Goal: Information Seeking & Learning: Check status

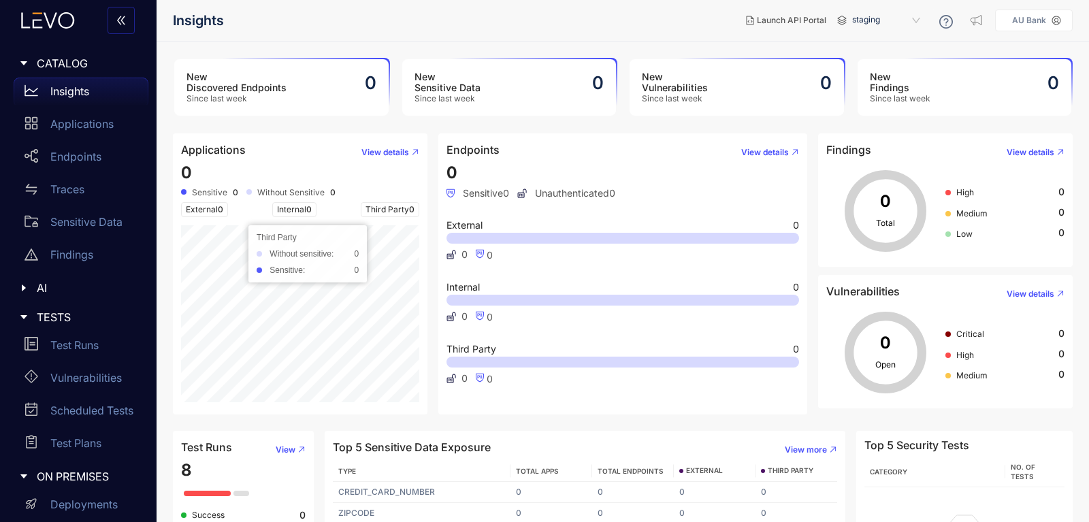
scroll to position [71, 0]
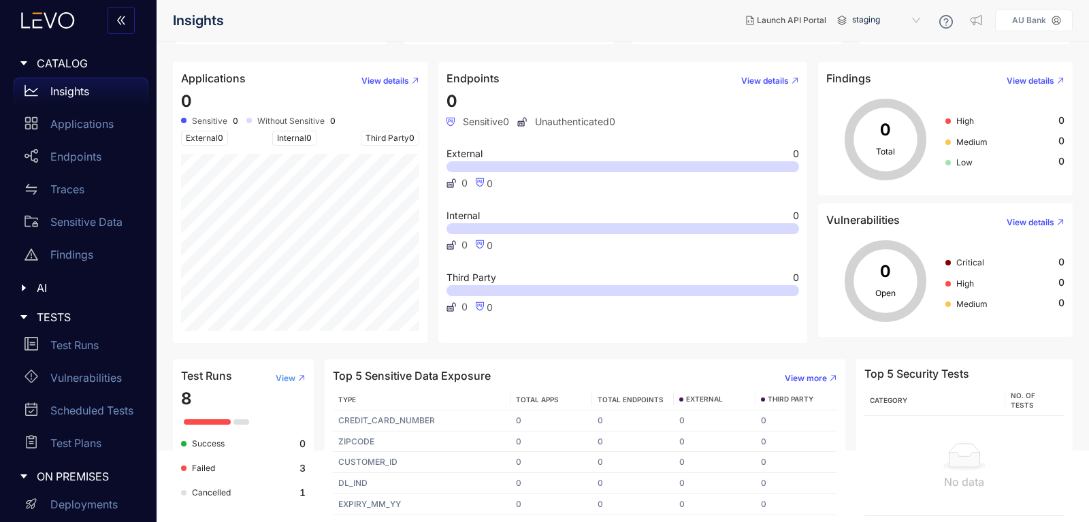
click at [283, 381] on span "View" at bounding box center [286, 379] width 20 height 10
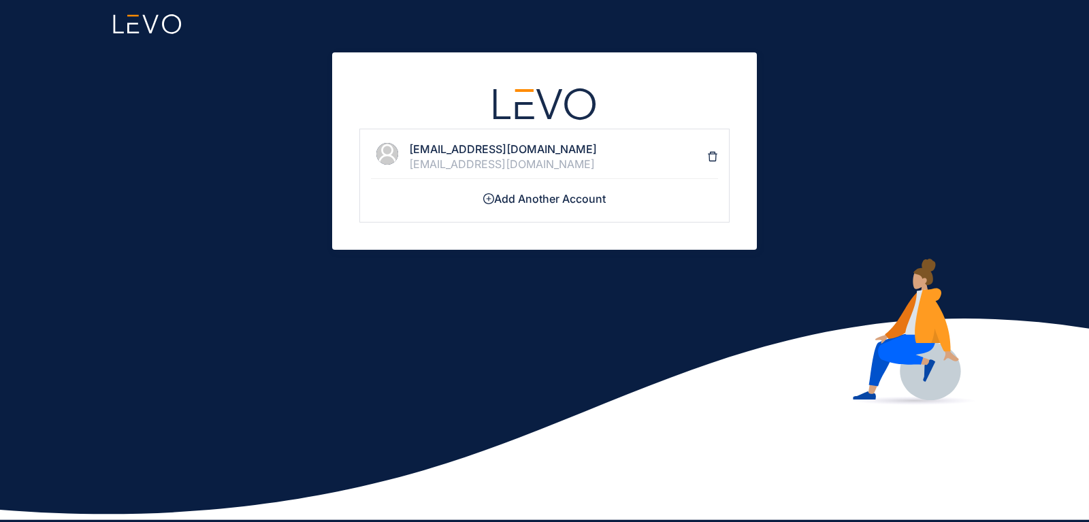
click at [611, 163] on div "[EMAIL_ADDRESS][DOMAIN_NAME]" at bounding box center [558, 164] width 298 height 12
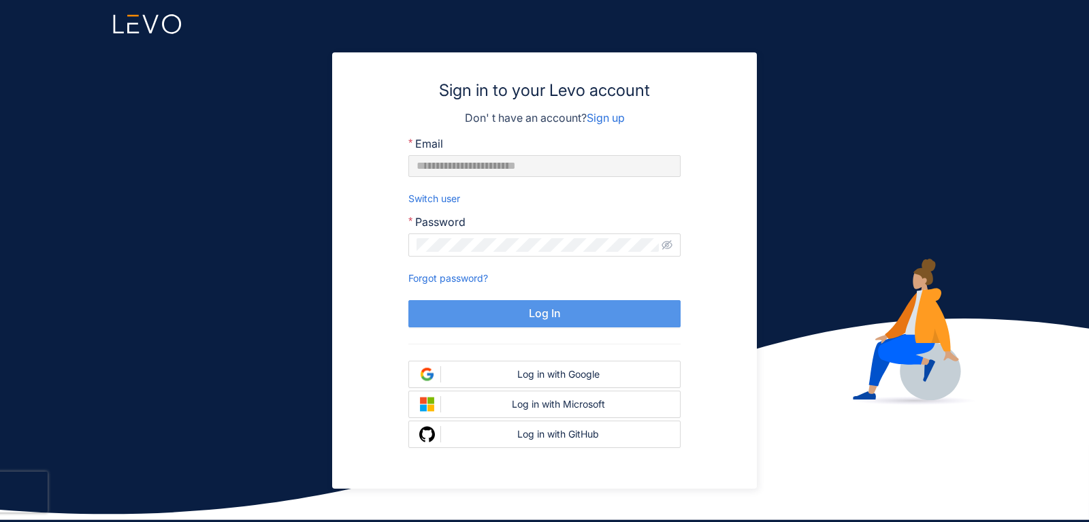
click at [554, 321] on button "Log In" at bounding box center [545, 313] width 272 height 27
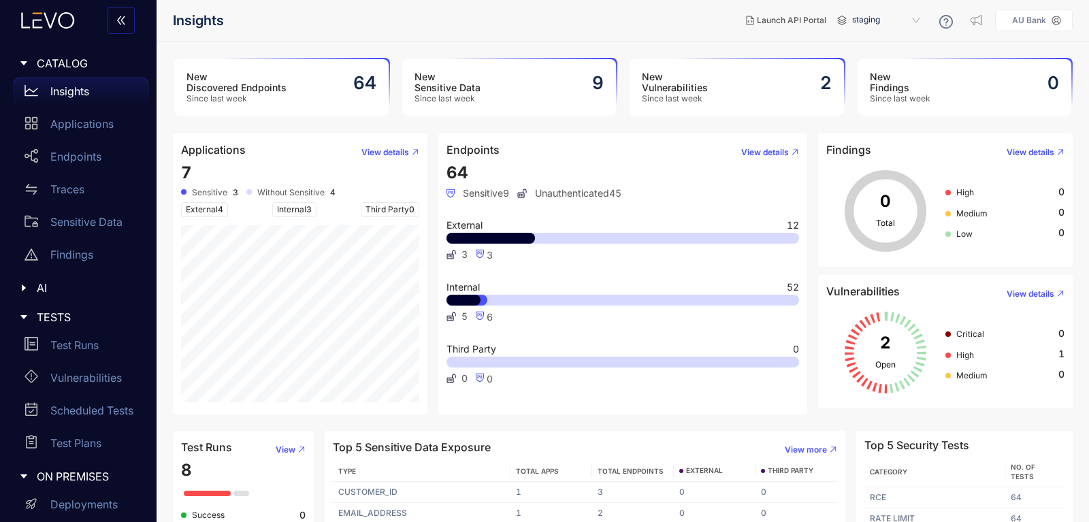
click at [690, 31] on nav "Insights" at bounding box center [454, 20] width 562 height 25
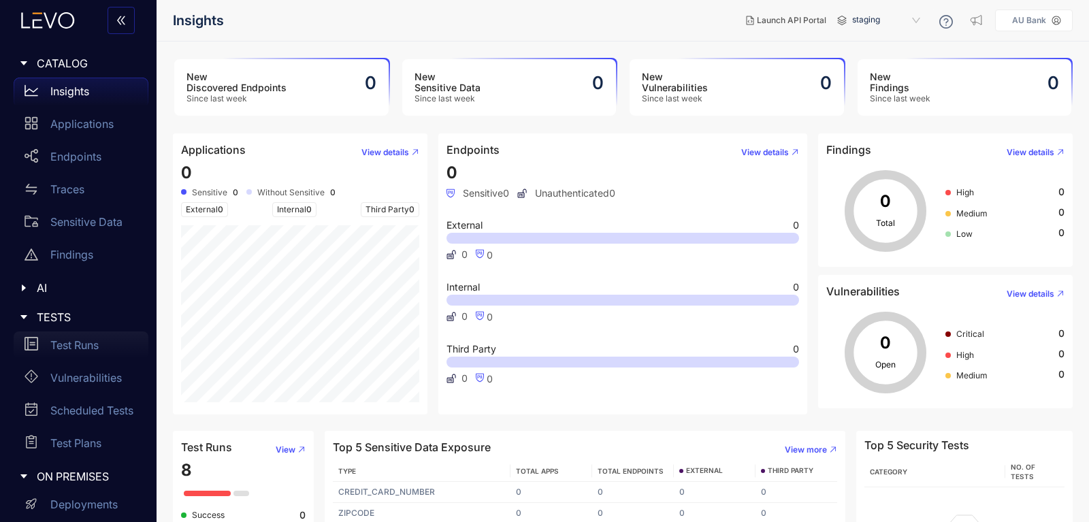
click at [63, 342] on p "Test Runs" at bounding box center [74, 345] width 48 height 12
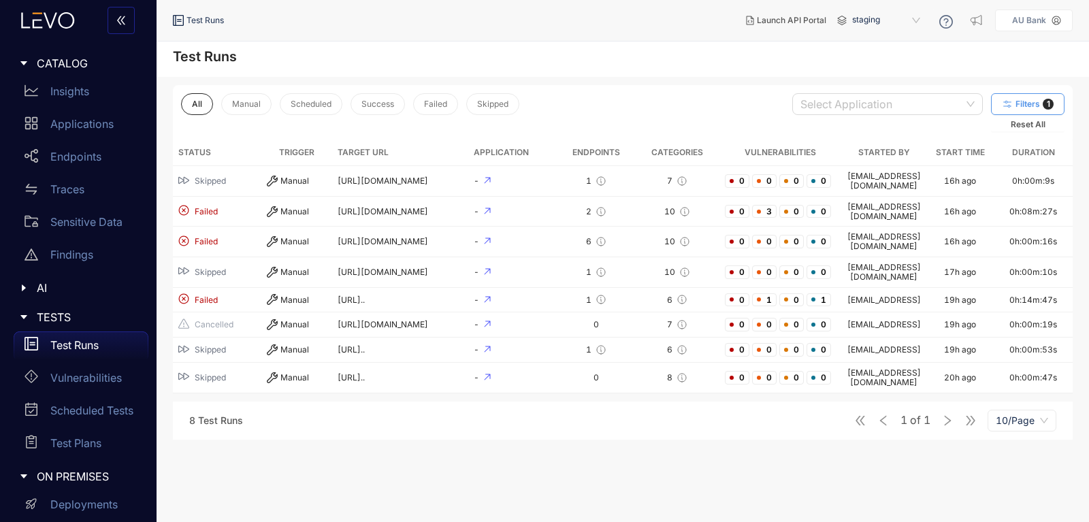
click at [1025, 99] on button "Filters 1" at bounding box center [1028, 104] width 74 height 22
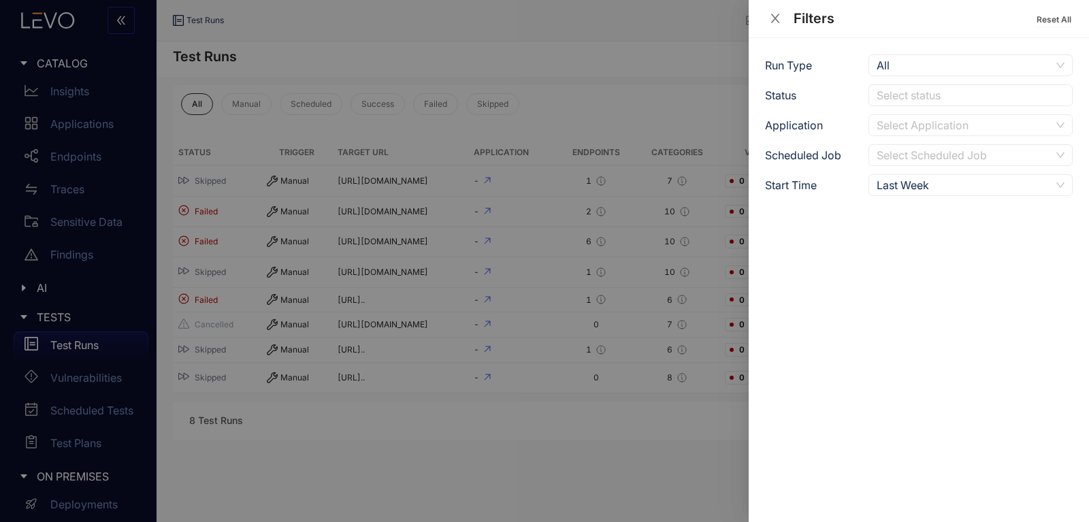
click at [643, 101] on div at bounding box center [544, 261] width 1089 height 522
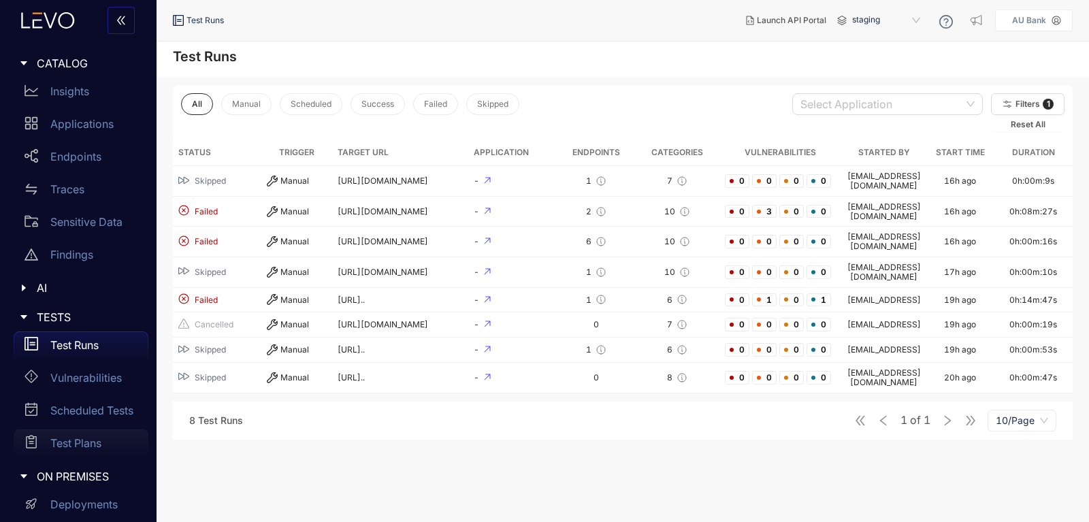
click at [75, 440] on p "Test Plans" at bounding box center [75, 443] width 51 height 12
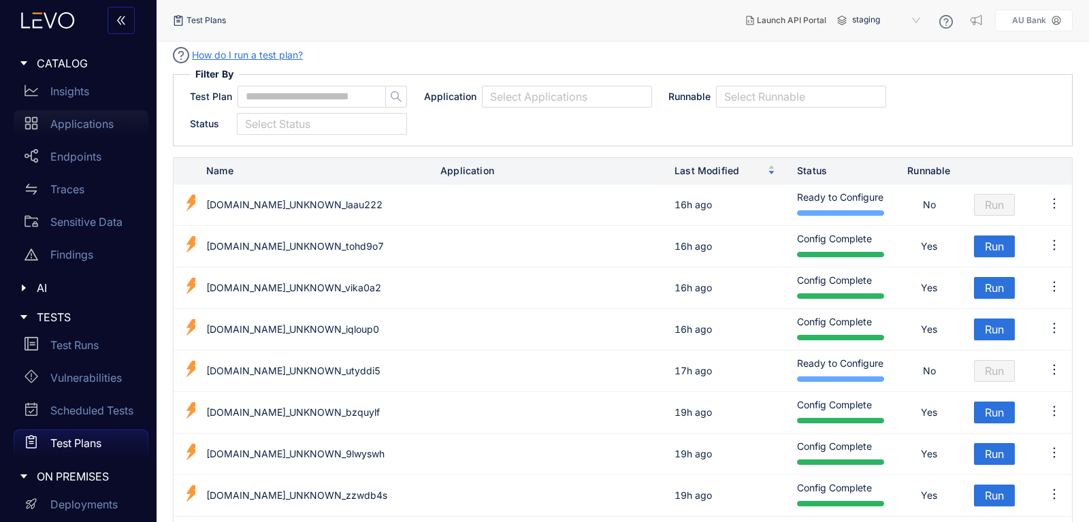
click at [87, 118] on div "Applications" at bounding box center [81, 123] width 135 height 27
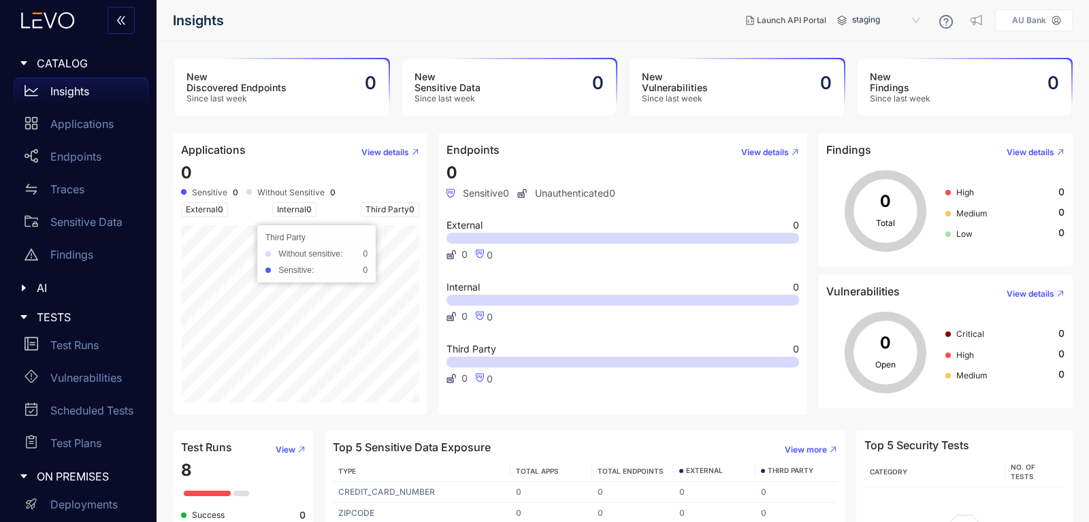
scroll to position [71, 0]
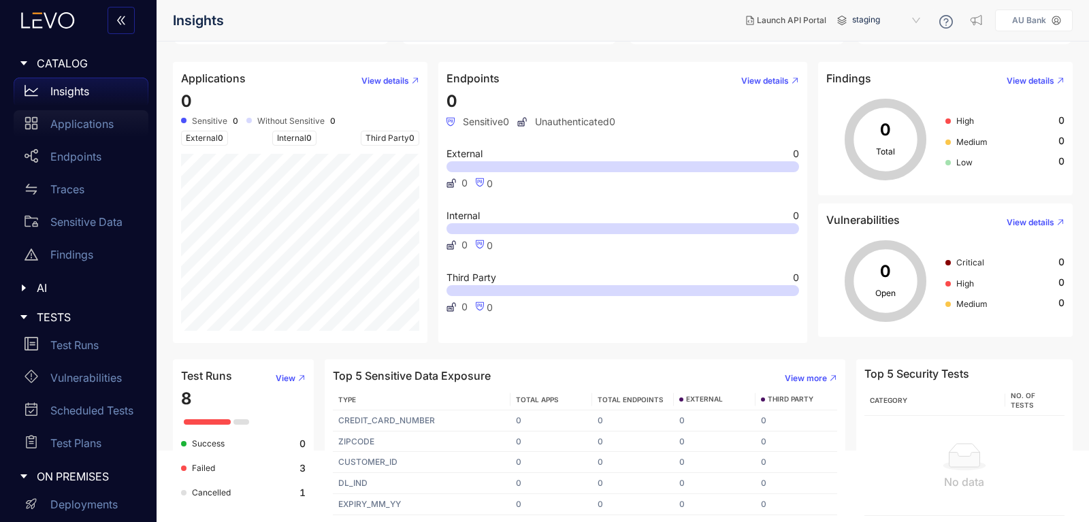
click at [52, 126] on p "Applications" at bounding box center [81, 124] width 63 height 12
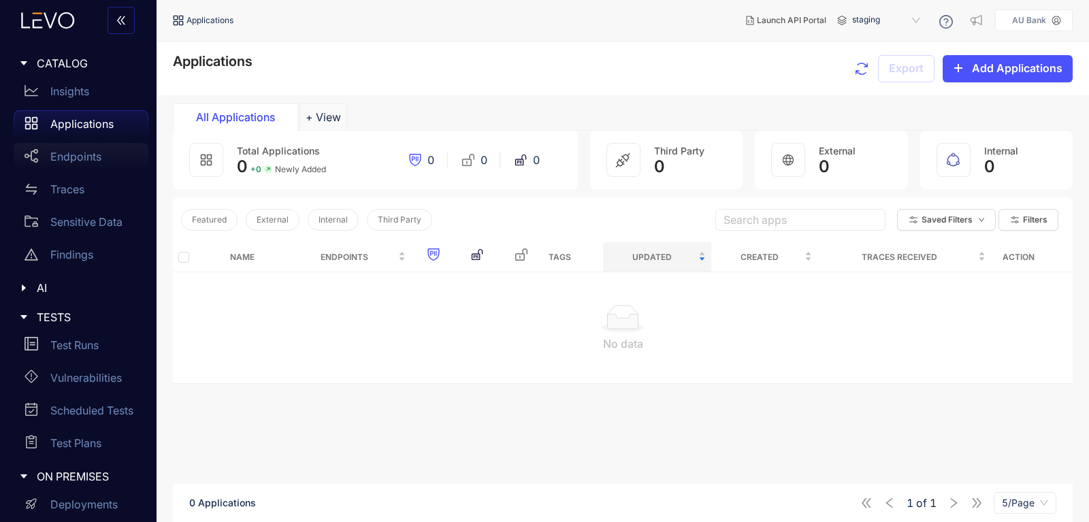
click at [61, 170] on div "Endpoints" at bounding box center [81, 156] width 135 height 27
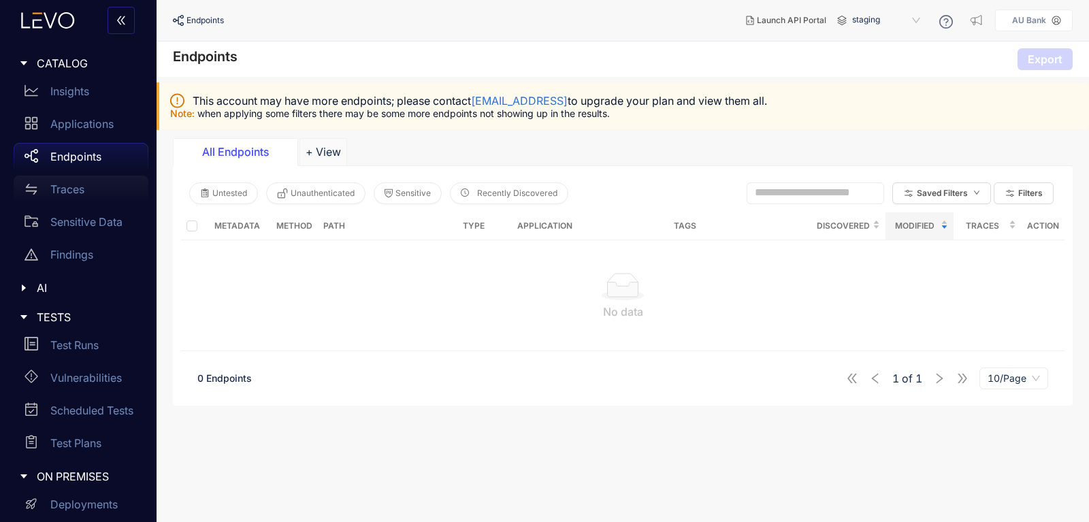
click at [60, 189] on p "Traces" at bounding box center [67, 189] width 34 height 12
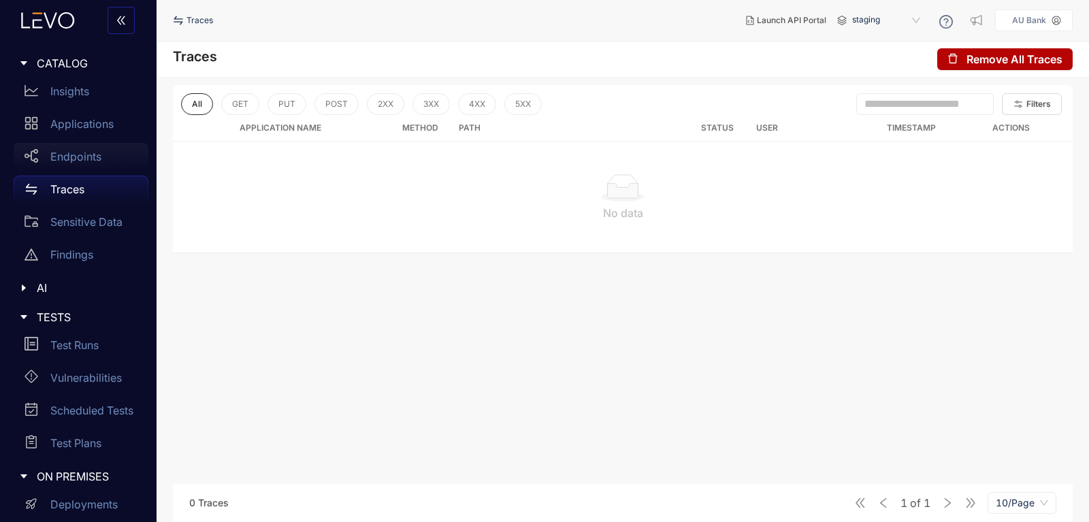
click at [64, 150] on div "Endpoints" at bounding box center [81, 156] width 135 height 27
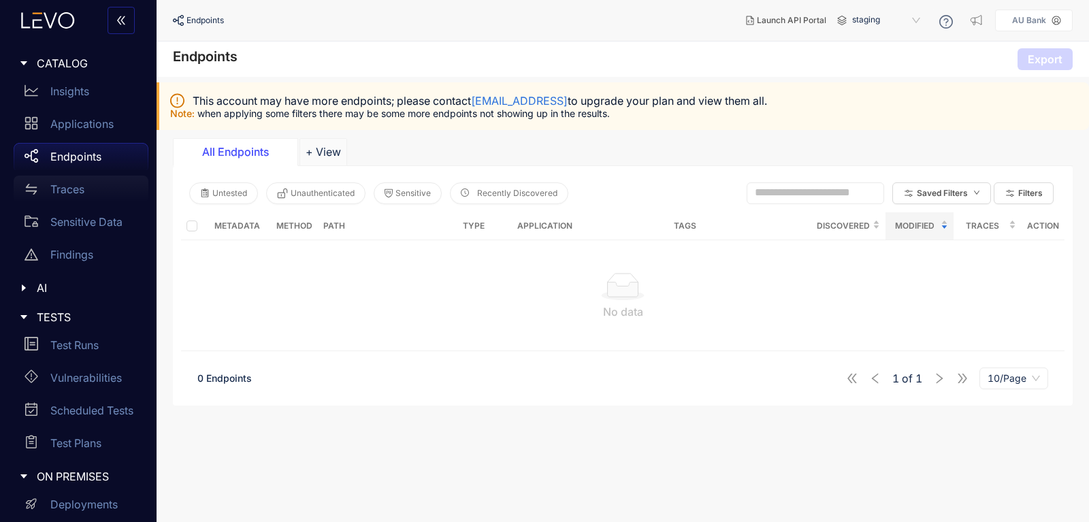
click at [62, 187] on p "Traces" at bounding box center [67, 189] width 34 height 12
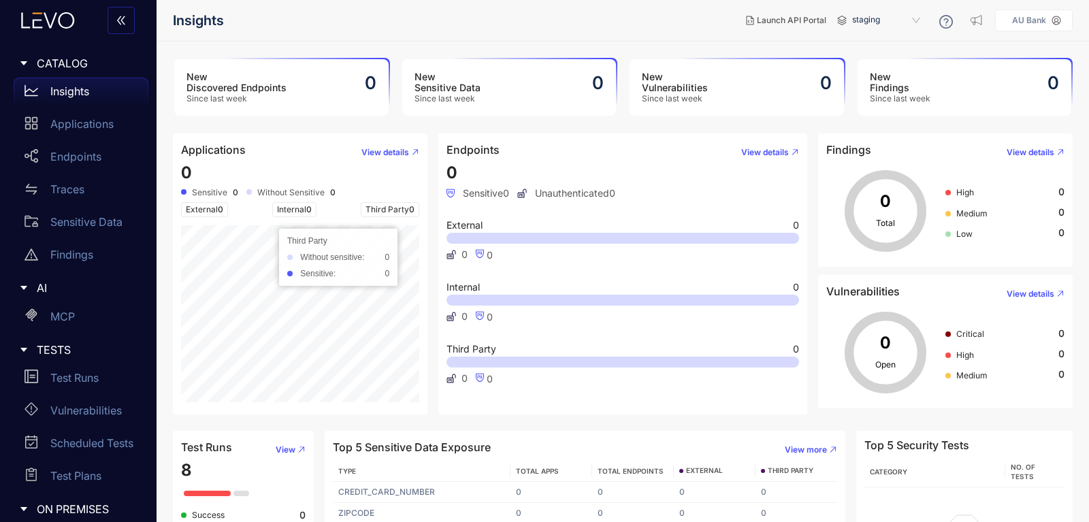
scroll to position [71, 0]
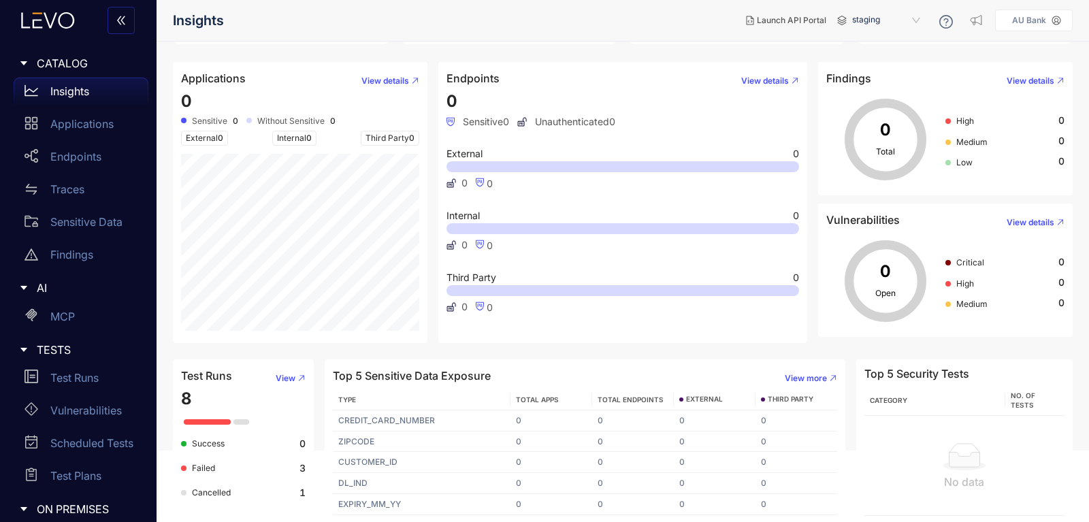
click at [219, 447] on span "Success" at bounding box center [208, 443] width 33 height 10
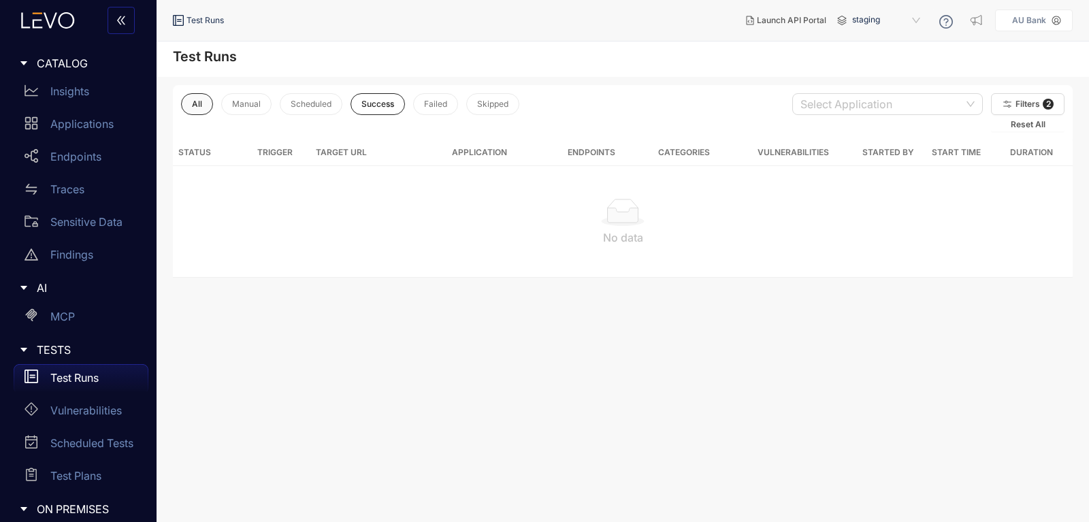
click at [205, 108] on button "All" at bounding box center [197, 104] width 32 height 22
click at [44, 108] on link "Insights" at bounding box center [81, 94] width 135 height 33
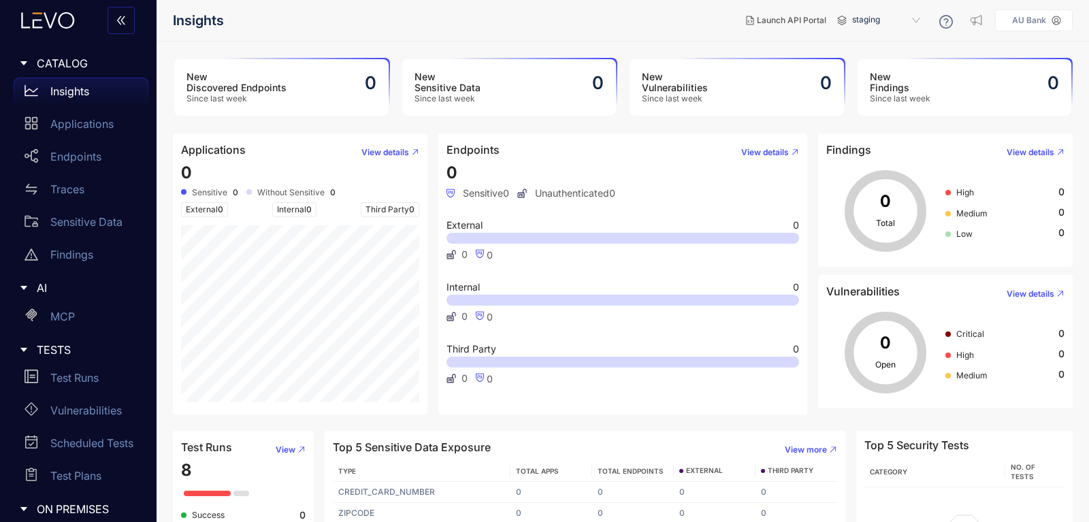
scroll to position [71, 0]
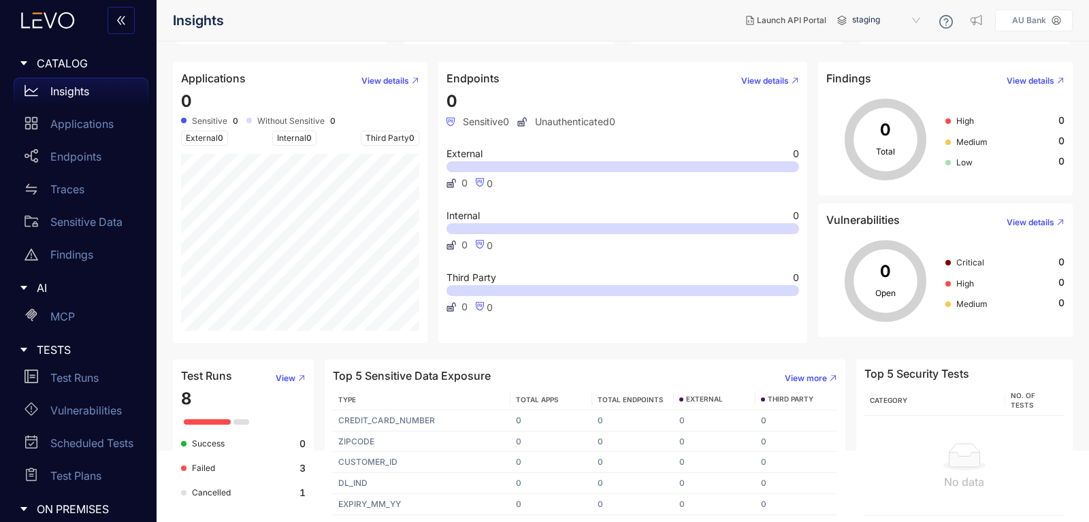
click at [197, 464] on span "Failed" at bounding box center [203, 468] width 23 height 10
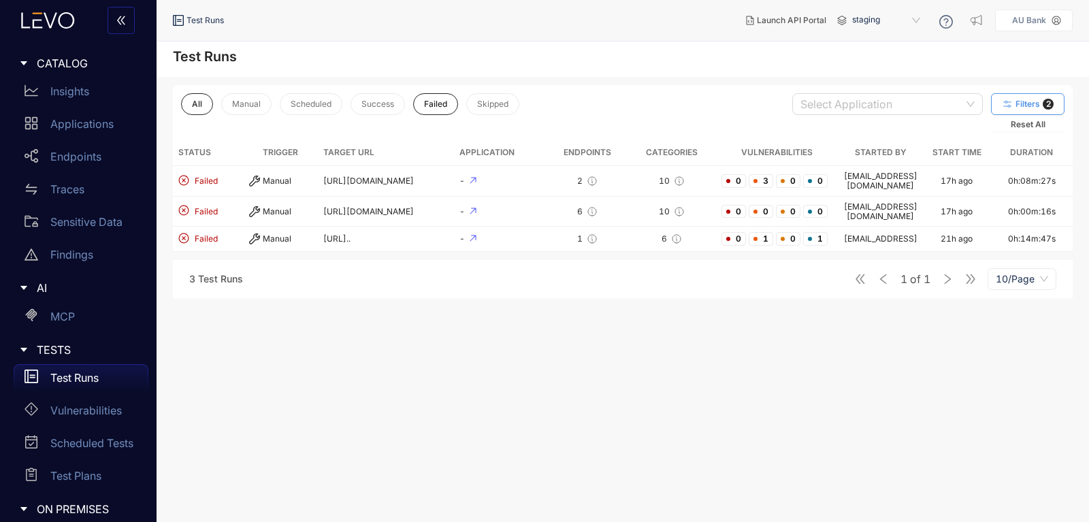
click at [1041, 103] on button "Filters 2" at bounding box center [1028, 104] width 74 height 22
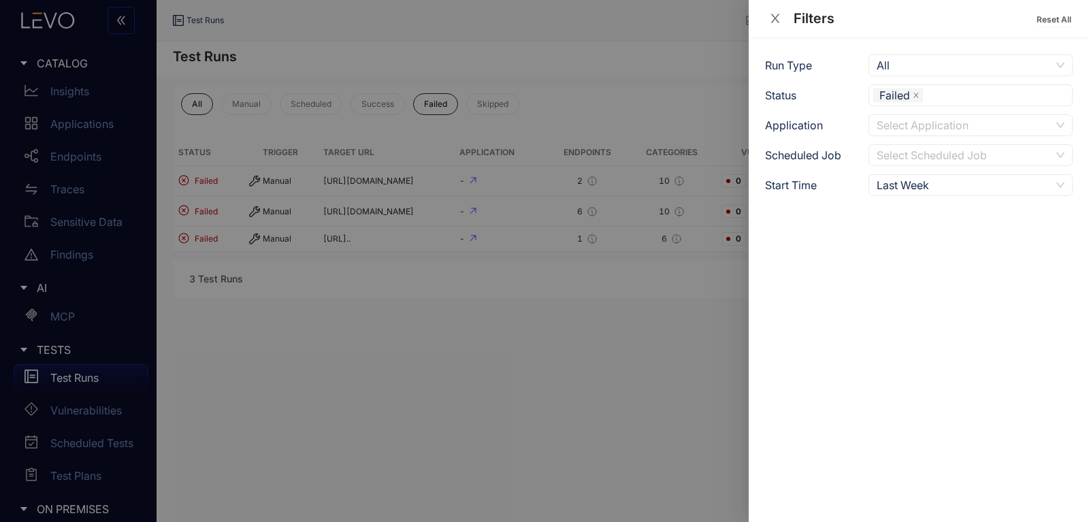
click at [1073, 20] on div "Filters Reset All" at bounding box center [919, 19] width 340 height 38
click at [1066, 20] on span "Reset All" at bounding box center [1054, 20] width 35 height 10
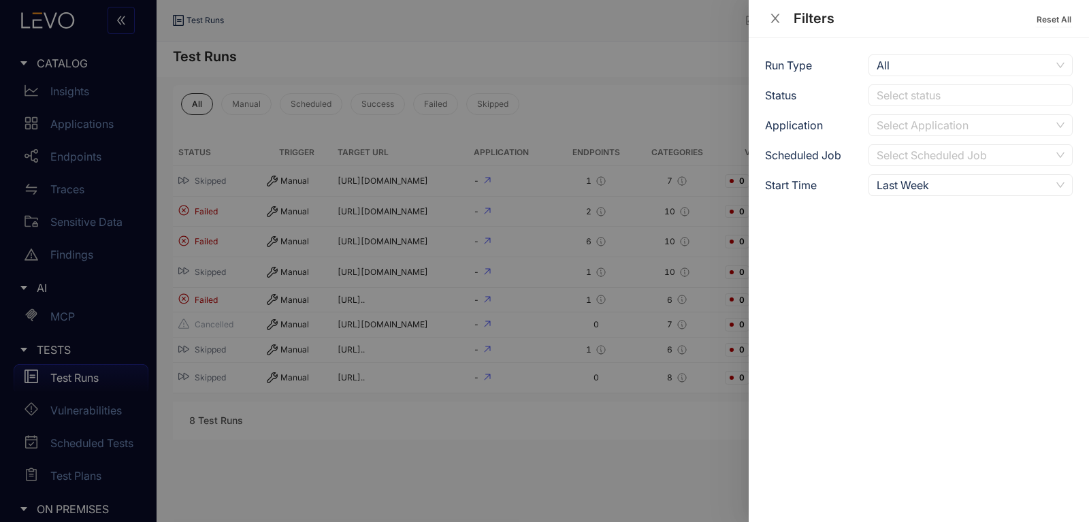
click at [773, 27] on div "Filters Reset All" at bounding box center [919, 19] width 340 height 38
click at [773, 14] on icon "close" at bounding box center [775, 18] width 12 height 12
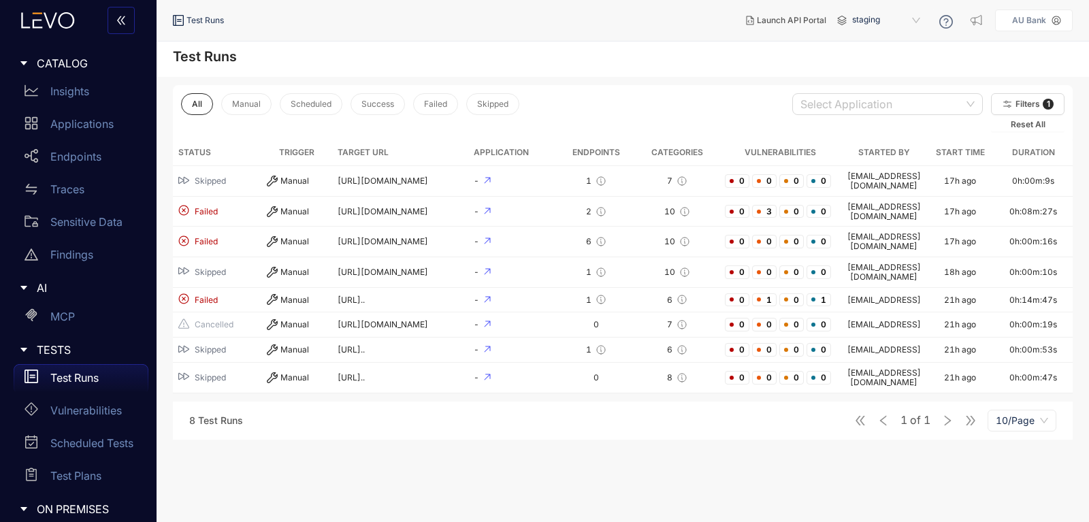
click at [712, 80] on div "All Manual Scheduled Success Failed Skipped Select Application Filters 1 Reset …" at bounding box center [623, 258] width 933 height 362
click at [981, 410] on div "1 of 1 10/Page" at bounding box center [955, 421] width 202 height 22
click at [1011, 411] on span "10/Page" at bounding box center [1022, 421] width 52 height 20
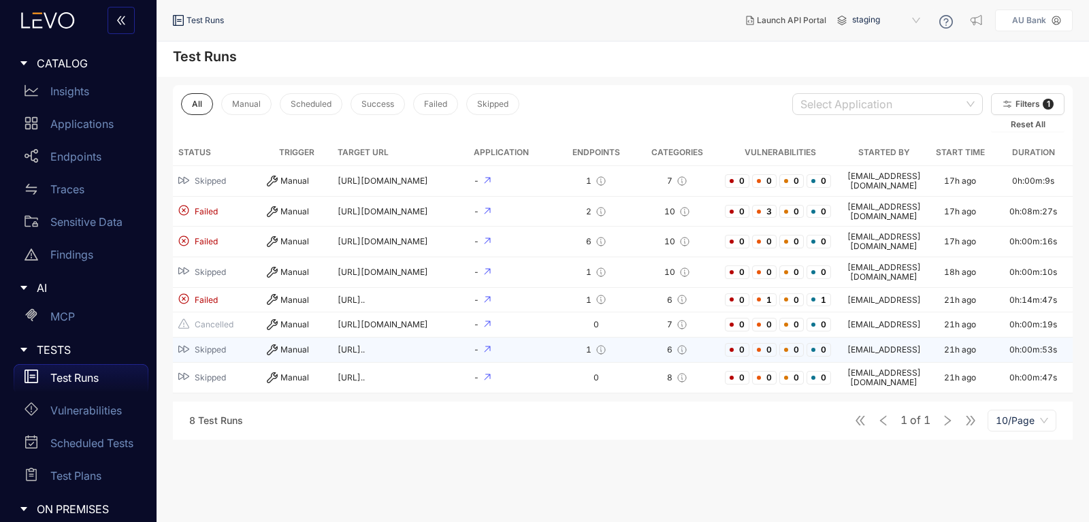
drag, startPoint x: 917, startPoint y: 439, endPoint x: 624, endPoint y: 339, distance: 309.4
click at [916, 438] on main "Test Runs All Manual Scheduled Success Failed Skipped Select Application Filter…" at bounding box center [623, 282] width 933 height 481
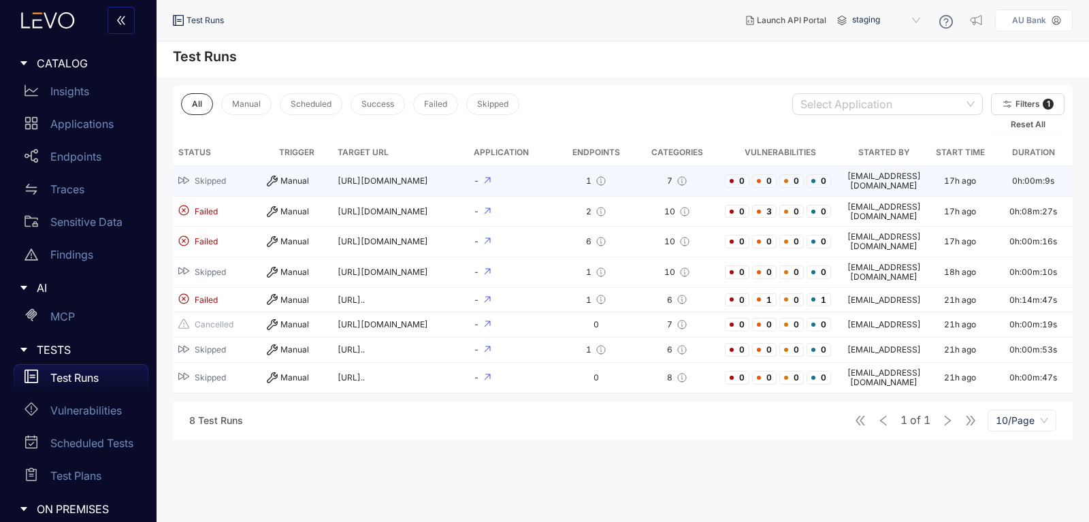
click at [286, 183] on div "Manual" at bounding box center [297, 181] width 60 height 11
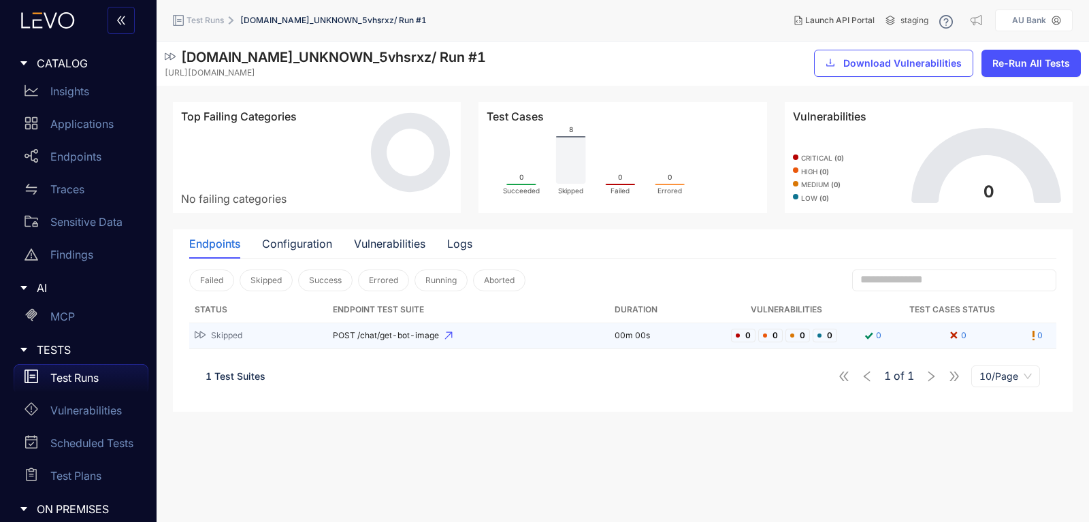
click at [390, 339] on span "POST /chat/get-bot-image" at bounding box center [468, 336] width 271 height 10
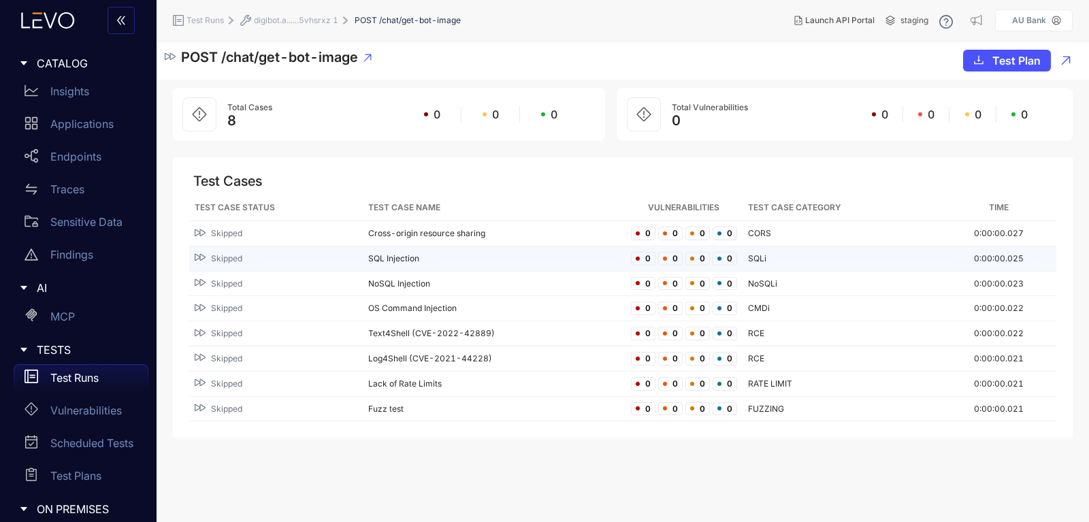
click at [239, 257] on span "Skipped" at bounding box center [226, 259] width 31 height 10
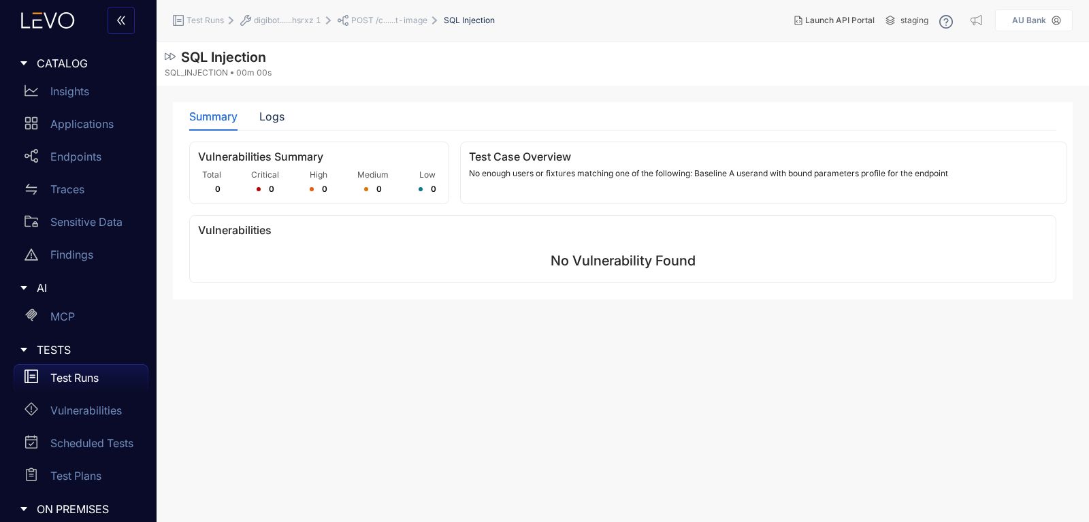
click at [651, 194] on div "Test Case Overview No enough users or fixtures matching one of the following: B…" at bounding box center [763, 173] width 607 height 63
click at [938, 22] on div "Launch API Portal staging AU Bank" at bounding box center [928, 20] width 289 height 25
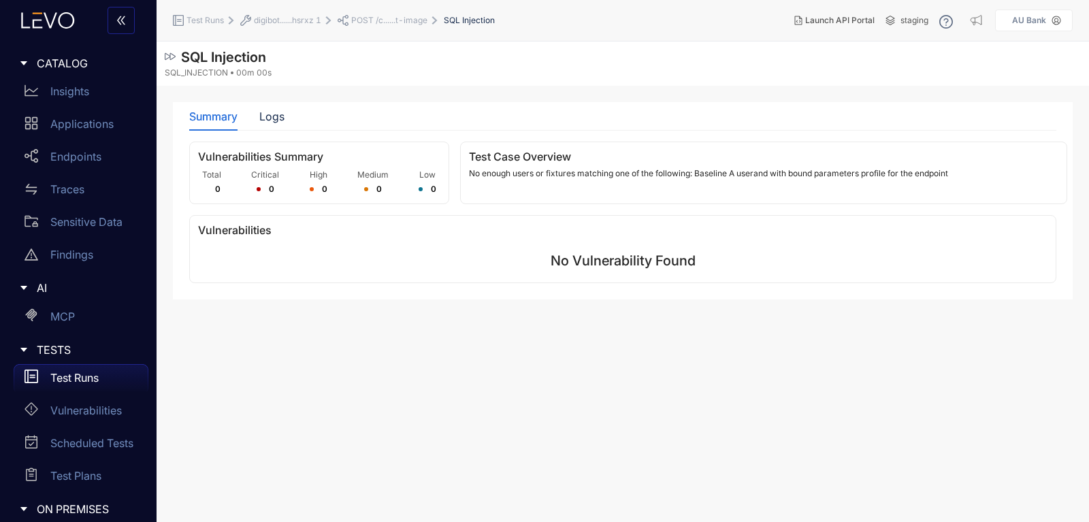
click at [955, 22] on div at bounding box center [962, 22] width 45 height 22
click at [948, 20] on icon at bounding box center [946, 21] width 5 height 7
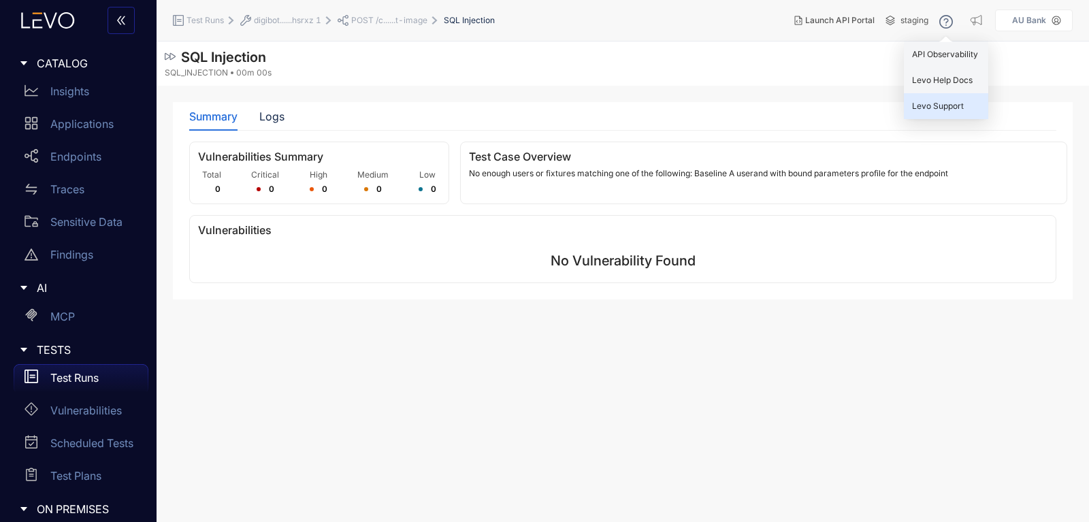
click at [955, 104] on span "Levo Support" at bounding box center [938, 106] width 52 height 10
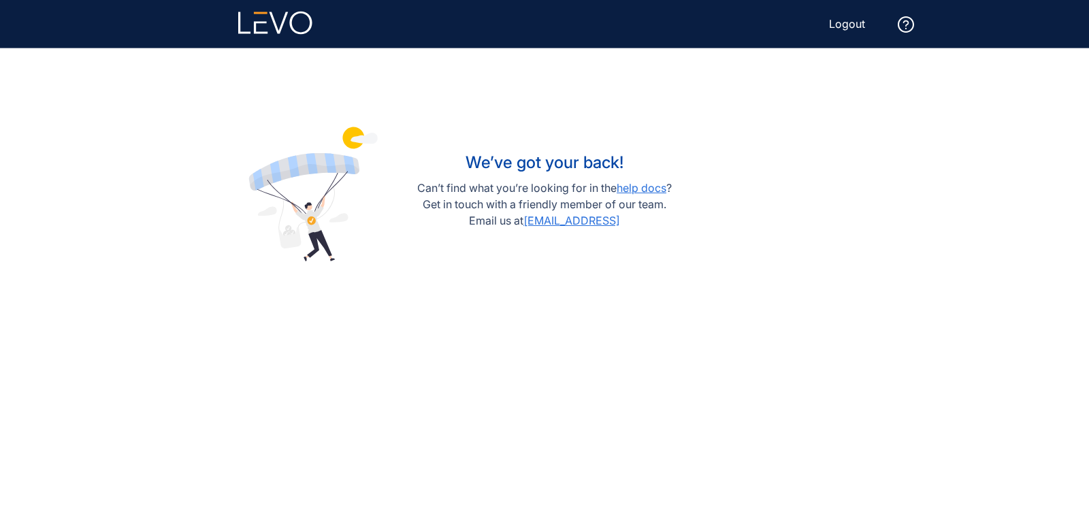
click at [639, 180] on p "Can’t find what you’re looking for in the help docs ?" at bounding box center [544, 188] width 255 height 16
click at [639, 192] on link "help docs" at bounding box center [642, 188] width 50 height 14
